Goal: Check status: Check status

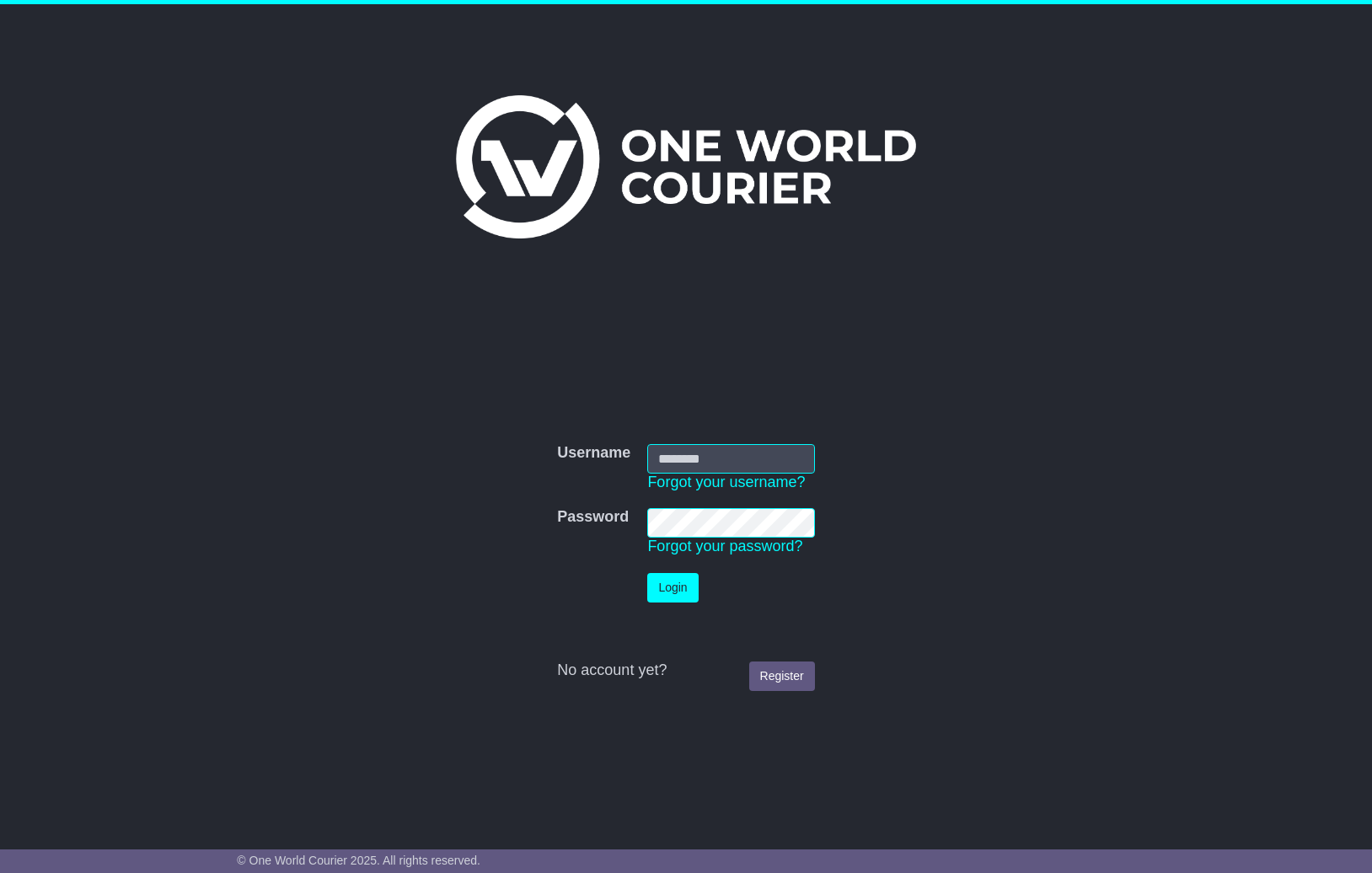
type input "**********"
click at [666, 578] on button "Login" at bounding box center [672, 587] width 51 height 29
